Goal: Register for event/course

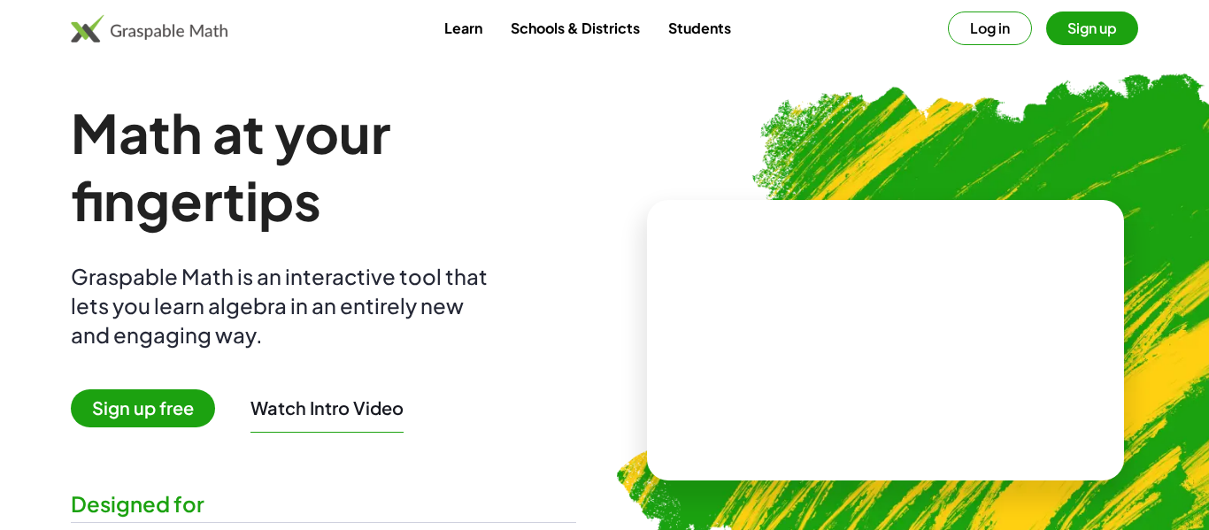
click at [425, 249] on div "Math at your fingertips Graspable Math is an interactive tool that lets you lea…" at bounding box center [323, 340] width 505 height 482
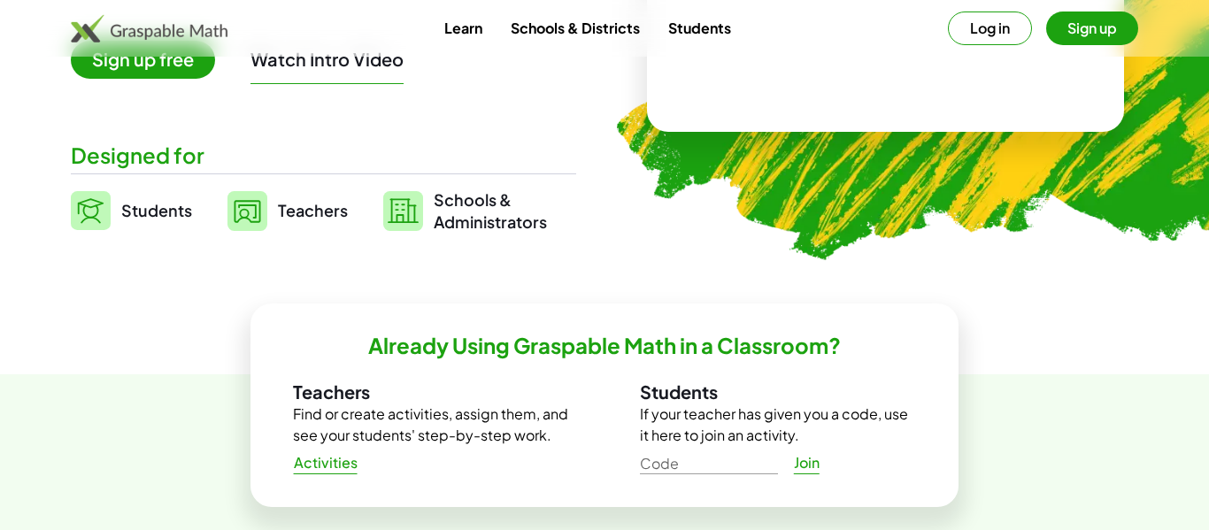
scroll to position [301, 0]
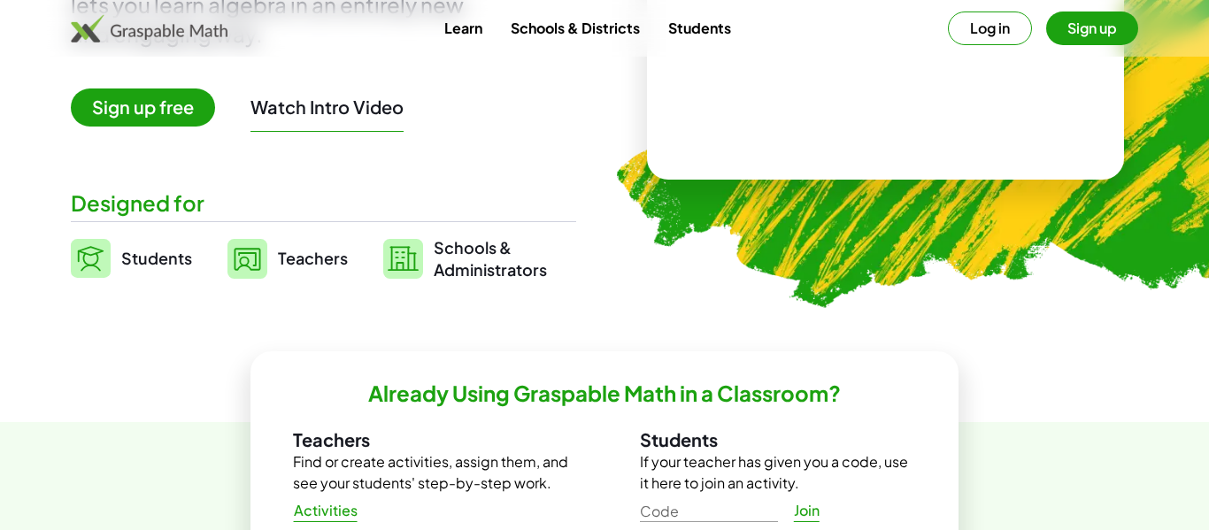
click at [105, 262] on img at bounding box center [91, 258] width 40 height 39
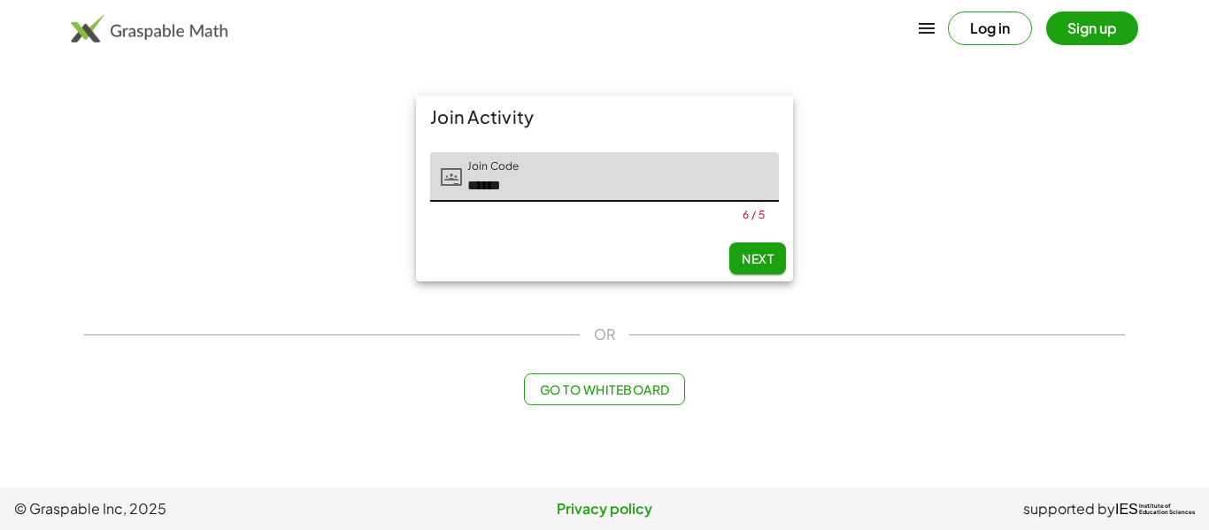
click at [755, 257] on span "Next" at bounding box center [757, 258] width 32 height 16
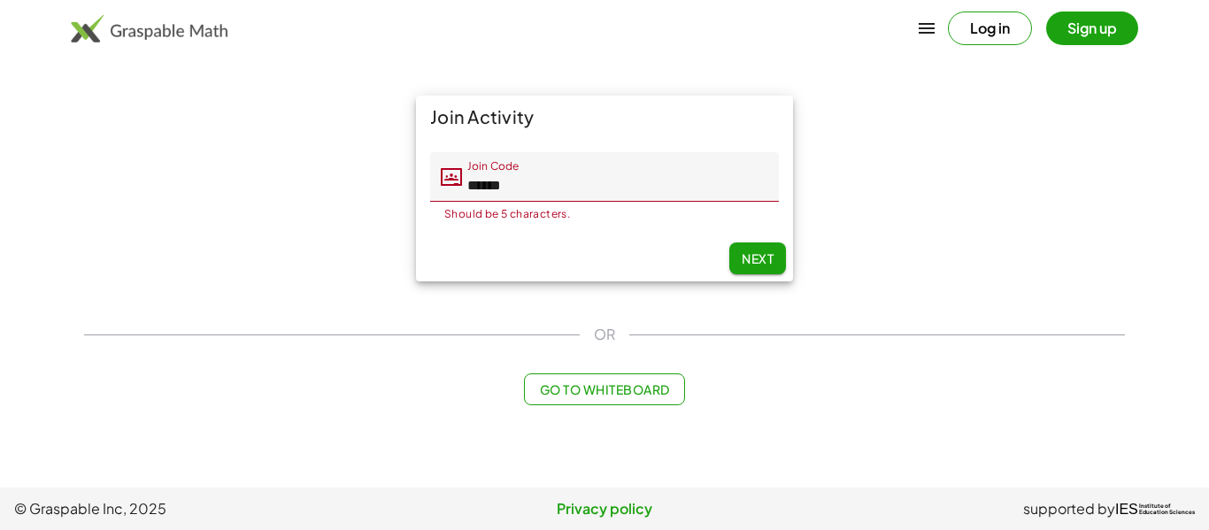
click at [637, 188] on input "******" at bounding box center [620, 177] width 317 height 50
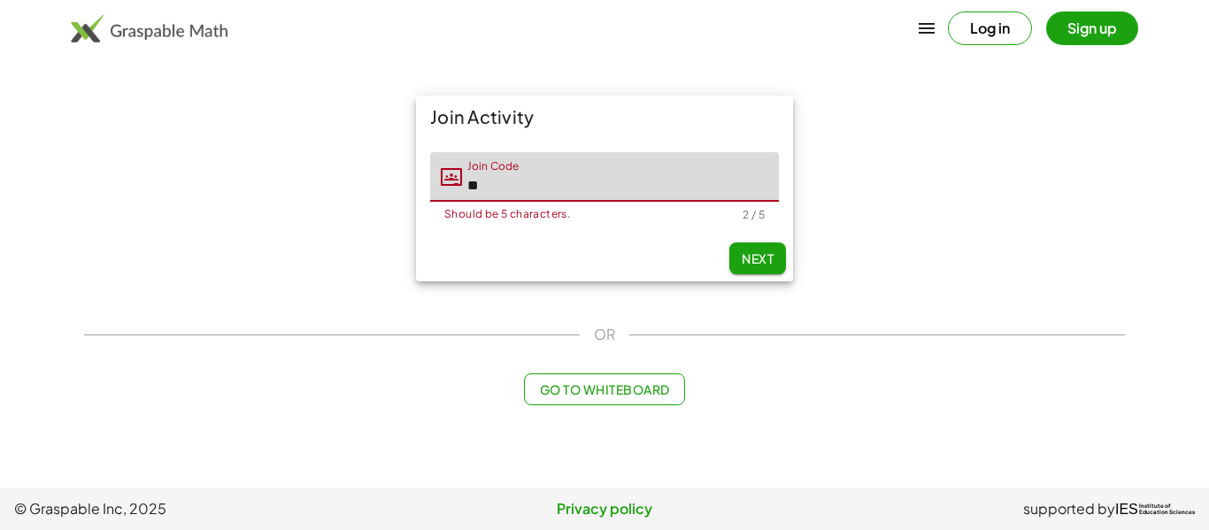
type input "*"
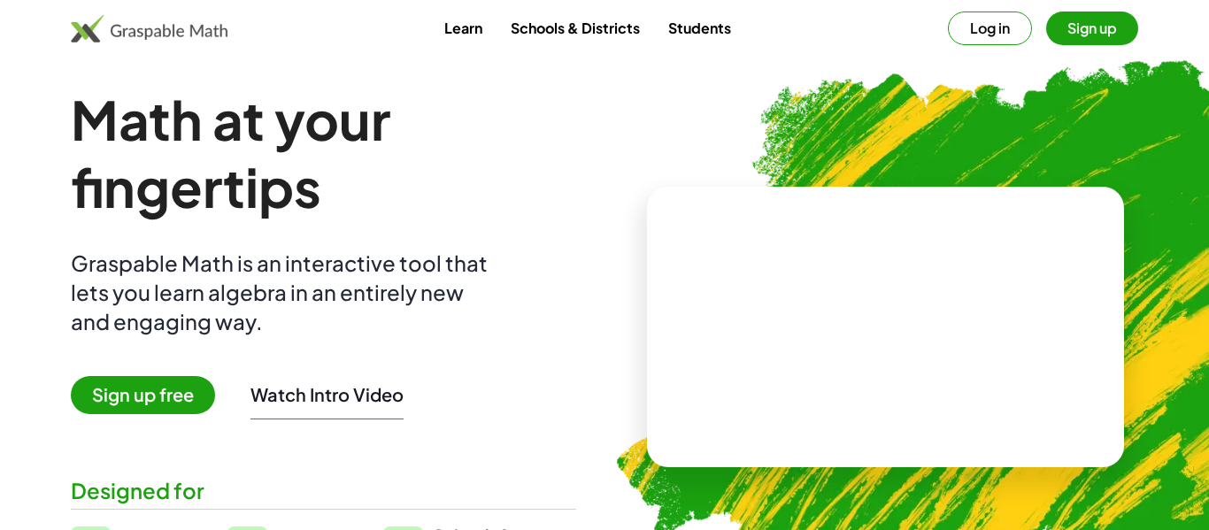
scroll to position [15, 0]
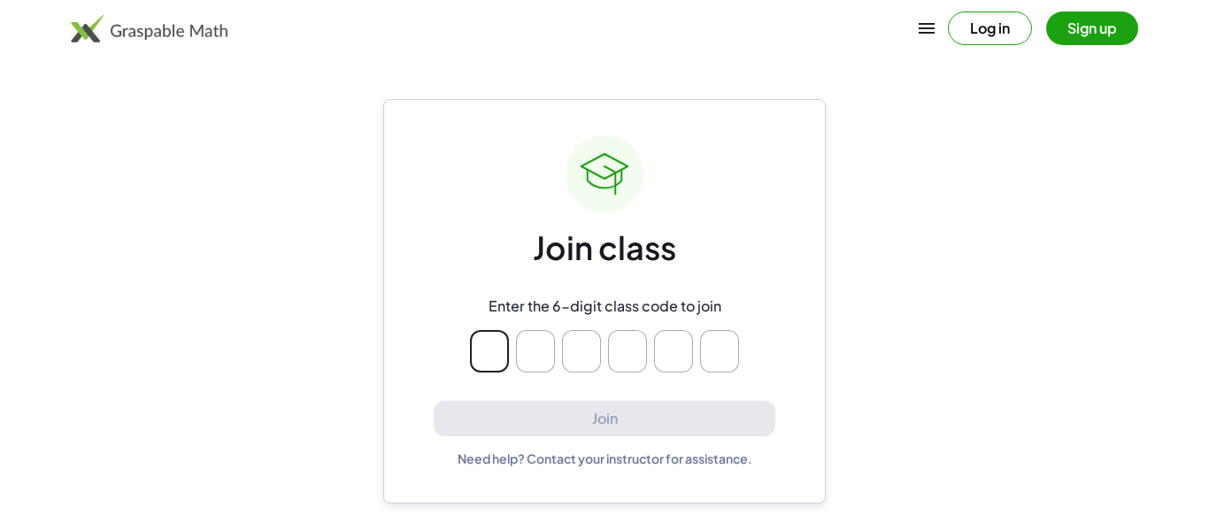
type input "*"
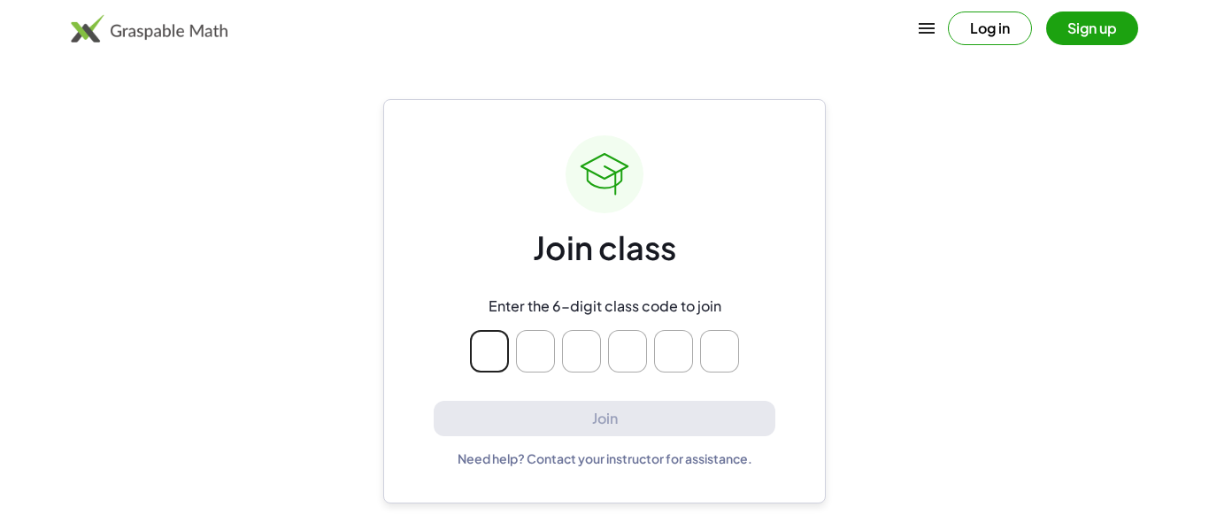
type input "*"
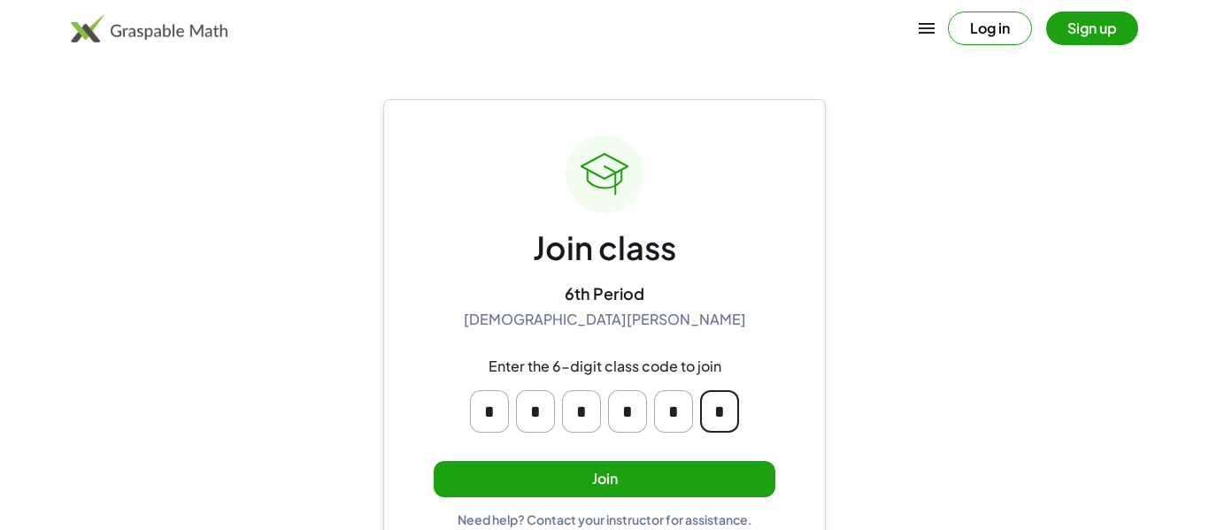
type input "*"
click at [715, 471] on button "Join" at bounding box center [605, 479] width 342 height 36
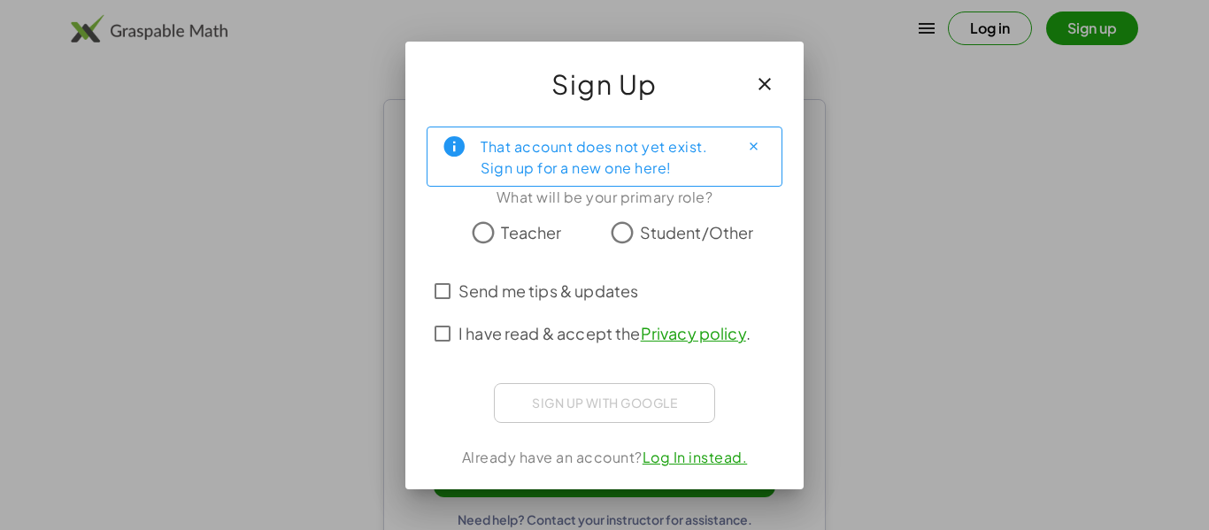
click at [464, 304] on label "Send me tips & updates" at bounding box center [548, 291] width 180 height 42
click at [537, 447] on div "Already have an account? Log In instead." at bounding box center [604, 457] width 356 height 21
click at [541, 392] on div "Sign up with Google Sign in with Google Sign in with Google. Opens in new tab" at bounding box center [604, 403] width 221 height 40
click at [547, 426] on div "That account does not yet exist. Sign up for a new one here! What will be your …" at bounding box center [604, 300] width 398 height 377
